Goal: Navigation & Orientation: Find specific page/section

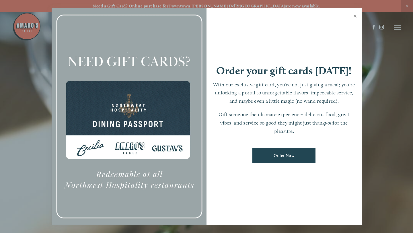
click at [355, 16] on link "Close" at bounding box center [354, 17] width 11 height 16
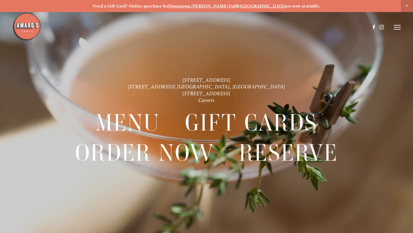
click at [396, 30] on header "Menu Order Now Visit Gallery 0" at bounding box center [206, 27] width 388 height 54
click at [399, 25] on line at bounding box center [396, 25] width 7 height 0
click at [330, 28] on span "Visit" at bounding box center [331, 27] width 8 height 5
